Goal: Information Seeking & Learning: Learn about a topic

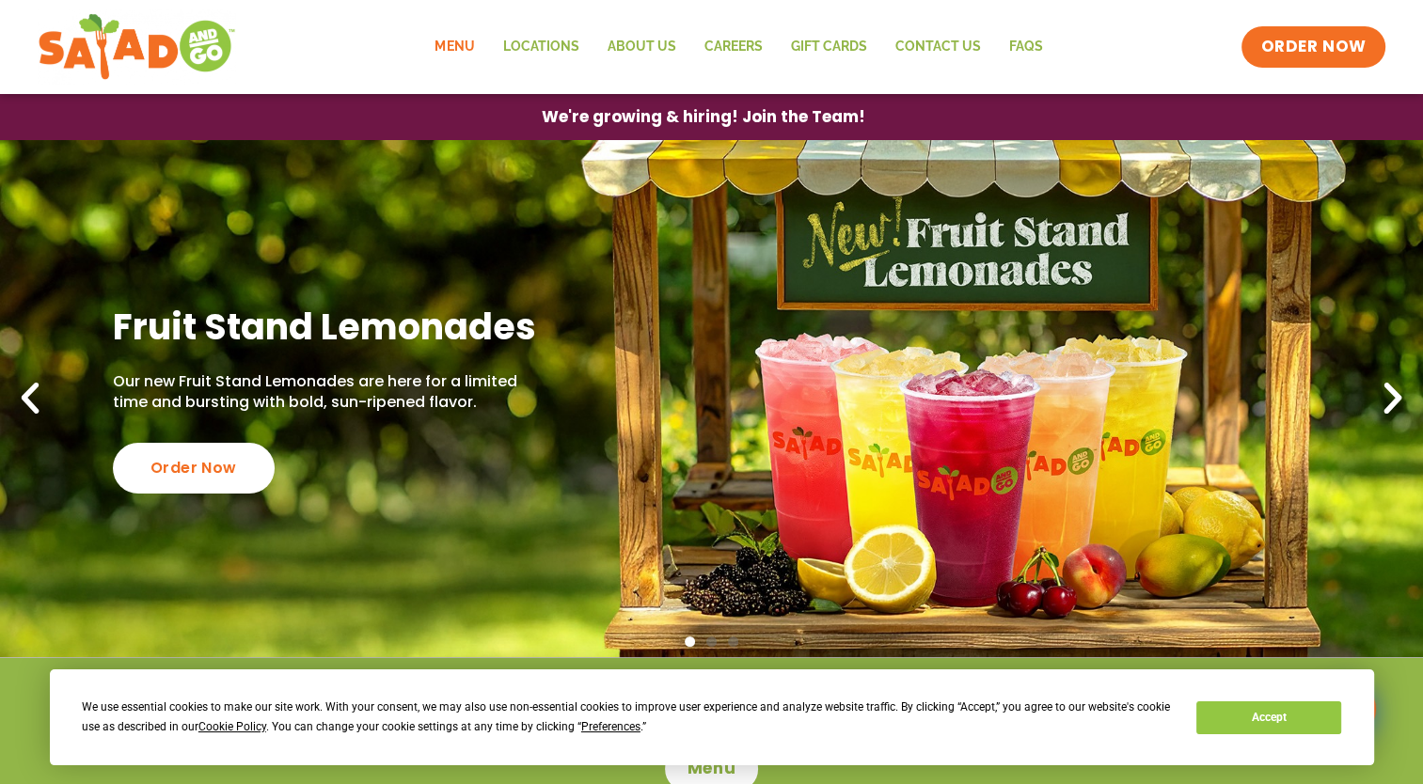
click at [448, 50] on link "Menu" at bounding box center [454, 46] width 68 height 43
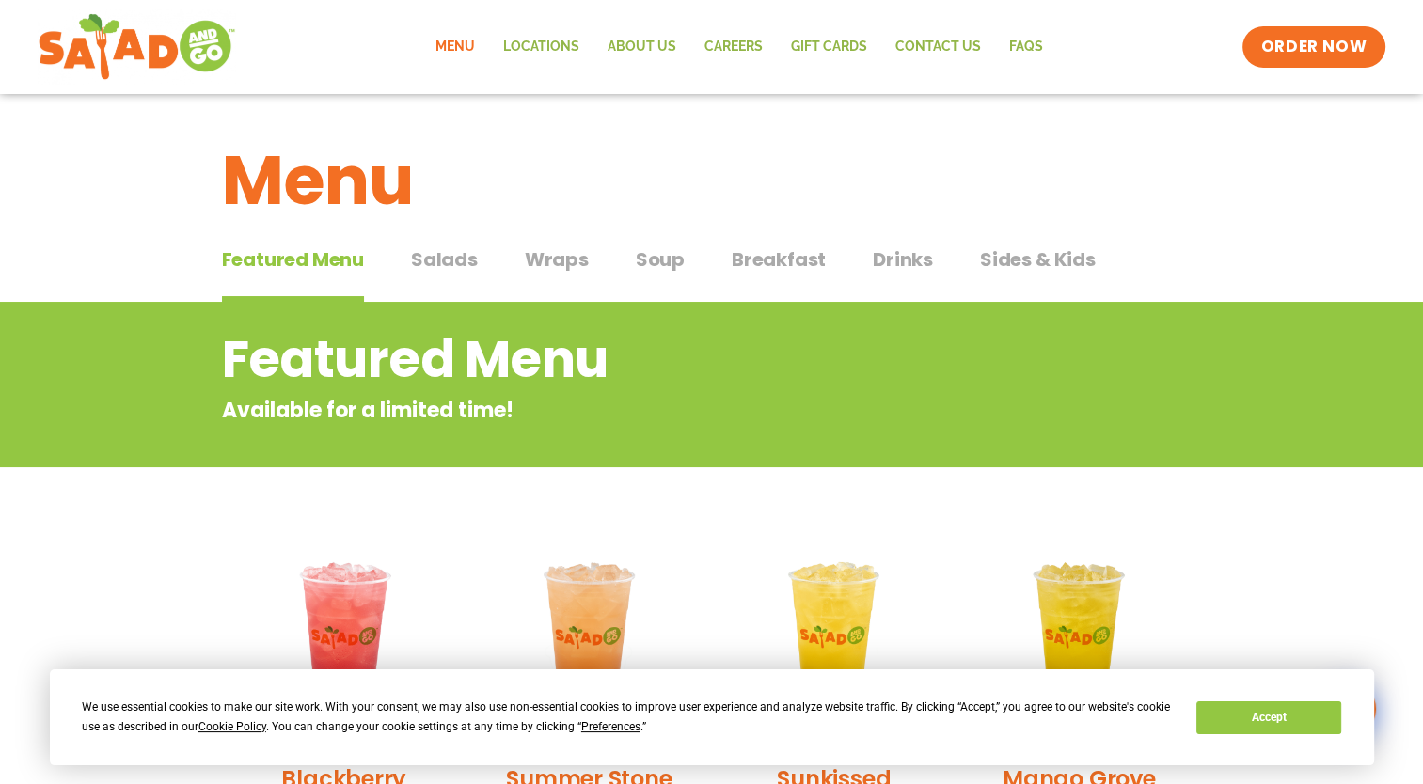
click at [447, 261] on span "Salads" at bounding box center [444, 259] width 67 height 28
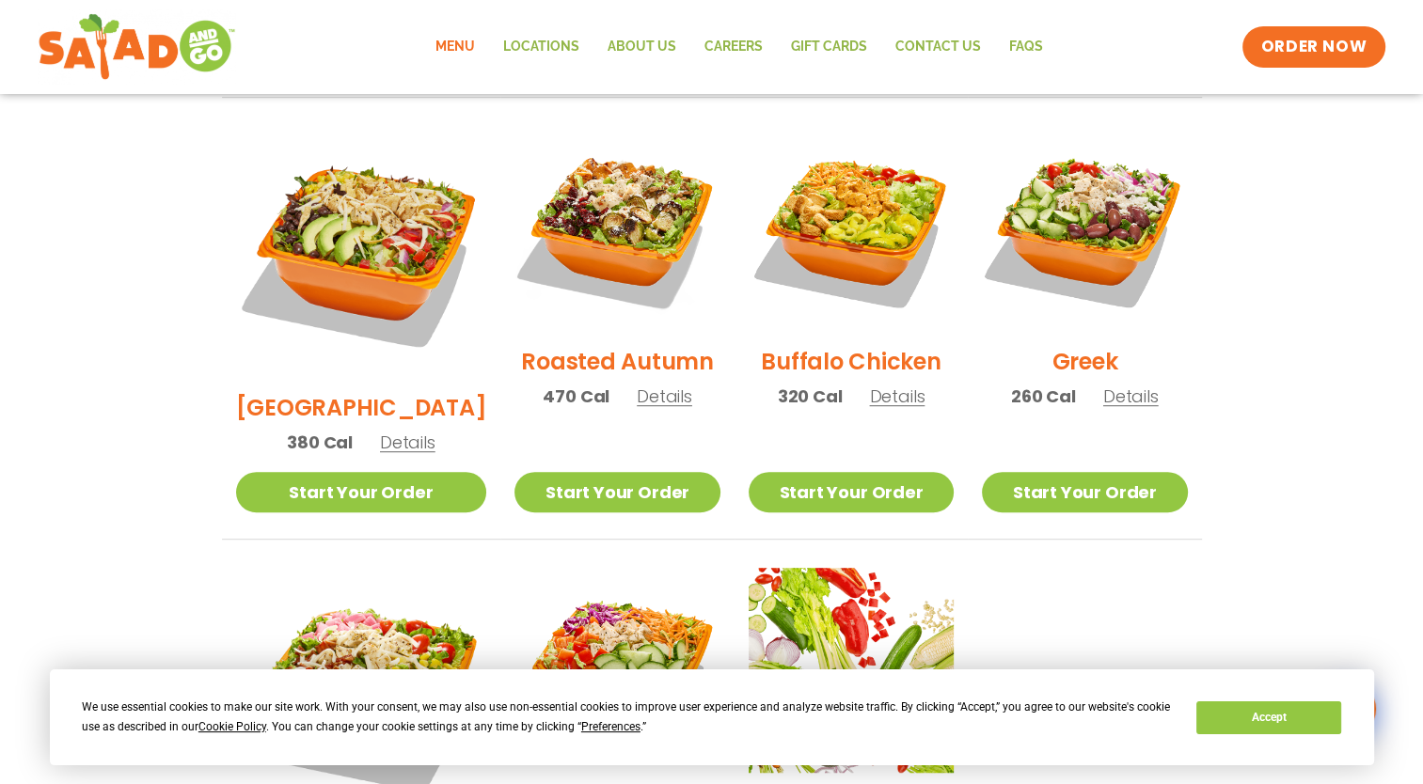
scroll to position [941, 0]
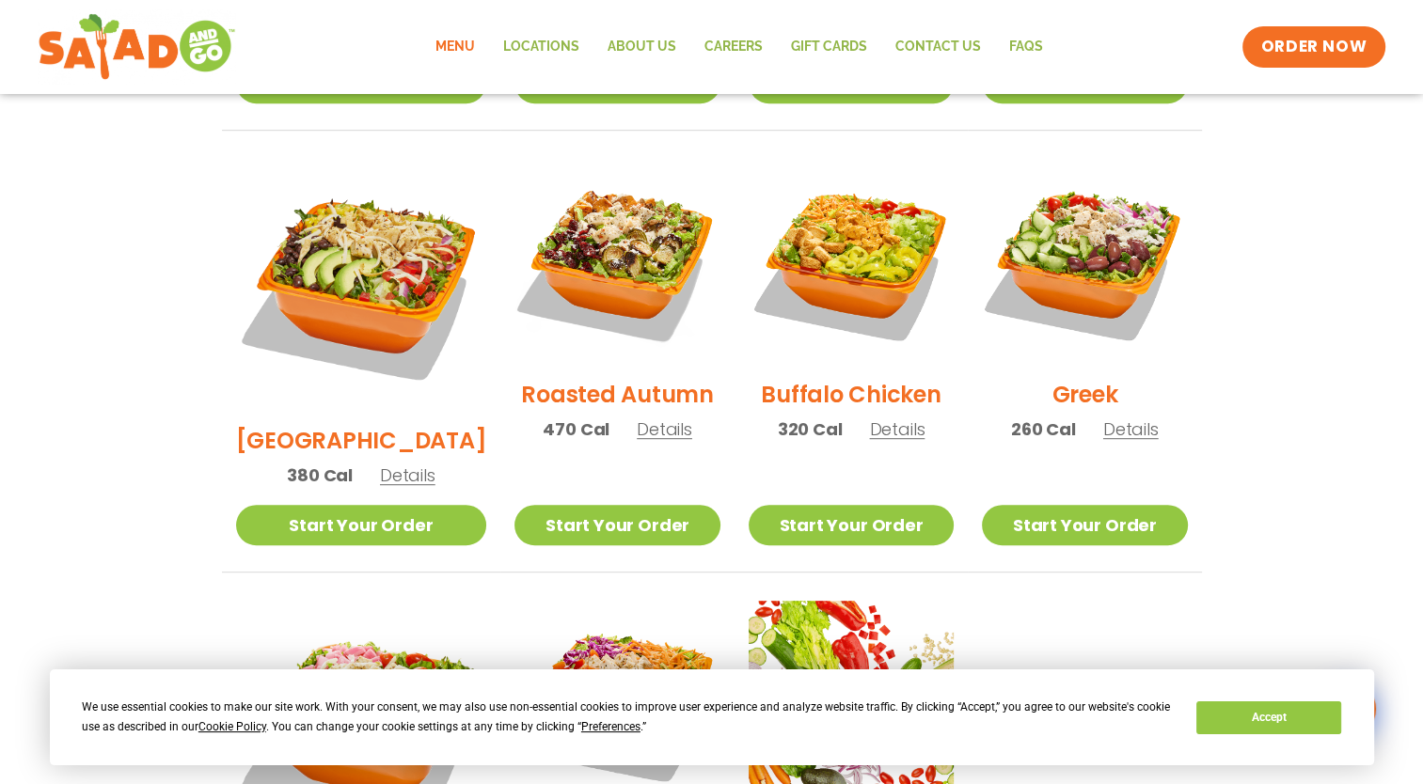
click at [637, 418] on span "Details" at bounding box center [664, 430] width 55 height 24
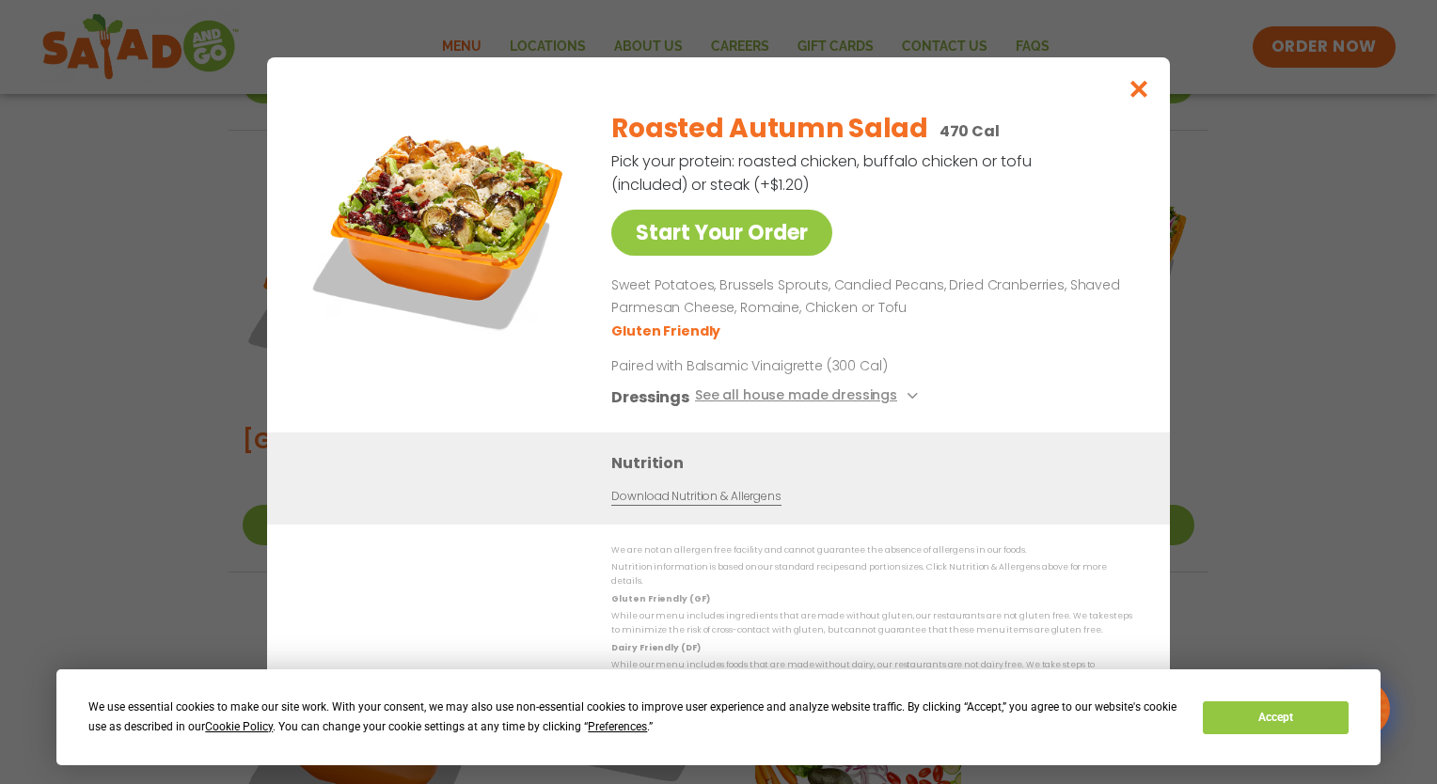
click at [769, 317] on p "Sweet Potatoes, Brussels Sprouts, Candied Pecans, Dried Cranberries, Shaved Par…" at bounding box center [868, 297] width 514 height 45
click at [1139, 91] on icon "Close modal" at bounding box center [1140, 89] width 24 height 20
